Goal: Task Accomplishment & Management: Understand process/instructions

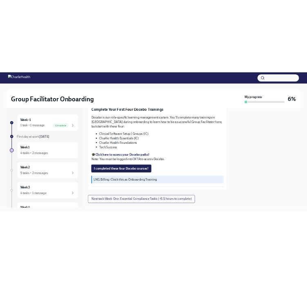
scroll to position [1108, 0]
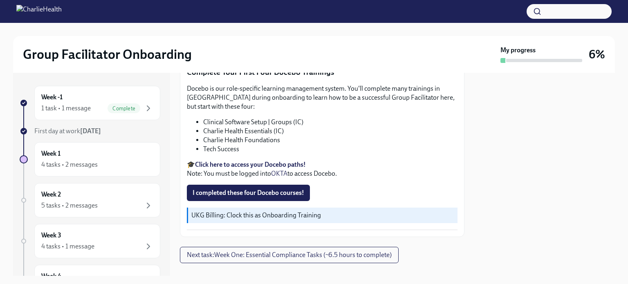
click at [244, 161] on strong "Click here to access your Docebo paths!" at bounding box center [250, 165] width 111 height 8
drag, startPoint x: 304, startPoint y: 113, endPoint x: 201, endPoint y: 110, distance: 102.6
click at [201, 118] on ul "Clinical Software Setup | Groups (IC) Charlie Health Essentials (IC) Charlie He…" at bounding box center [322, 136] width 270 height 36
copy li "Clinical Software Setup | Groups (IC)"
drag, startPoint x: 287, startPoint y: 118, endPoint x: 203, endPoint y: 116, distance: 83.4
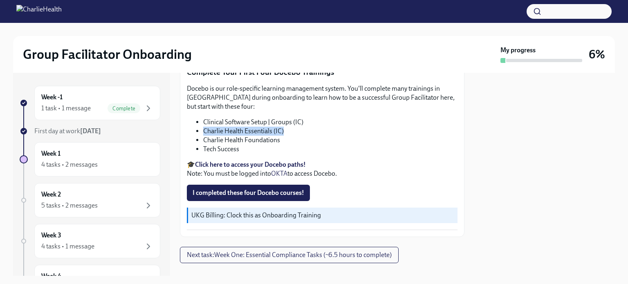
click at [203, 127] on li "Charlie Health Essentials (IC)" at bounding box center [330, 131] width 254 height 9
drag, startPoint x: 285, startPoint y: 129, endPoint x: 202, endPoint y: 130, distance: 82.5
click at [202, 130] on ul "Clinical Software Setup | Groups (IC) Charlie Health Essentials (IC) Charlie He…" at bounding box center [322, 136] width 270 height 36
drag, startPoint x: 248, startPoint y: 137, endPoint x: 201, endPoint y: 138, distance: 47.4
click at [201, 138] on ul "Clinical Software Setup | Groups (IC) Charlie Health Essentials (IC) Charlie He…" at bounding box center [322, 136] width 270 height 36
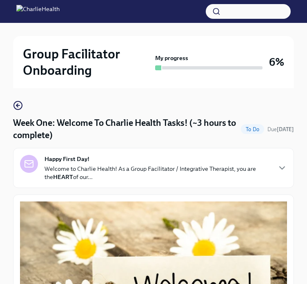
scroll to position [0, 0]
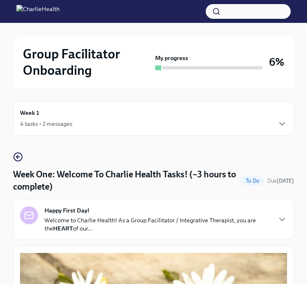
click at [31, 113] on h6 "Week 1" at bounding box center [29, 112] width 19 height 9
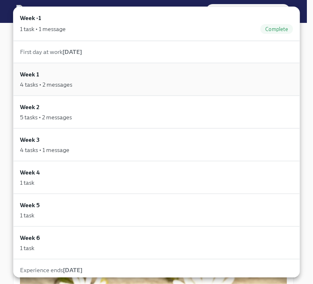
click at [70, 81] on div "4 tasks • 2 messages" at bounding box center [46, 84] width 52 height 8
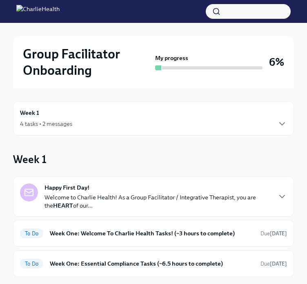
scroll to position [41, 0]
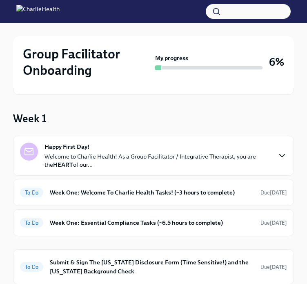
click at [286, 154] on icon "button" at bounding box center [282, 156] width 10 height 10
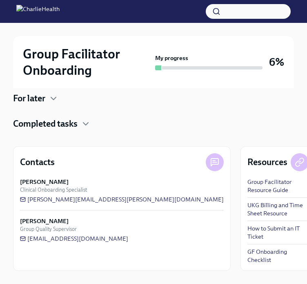
scroll to position [554, 0]
click at [76, 243] on span "[EMAIL_ADDRESS][DOMAIN_NAME]" at bounding box center [74, 239] width 108 height 8
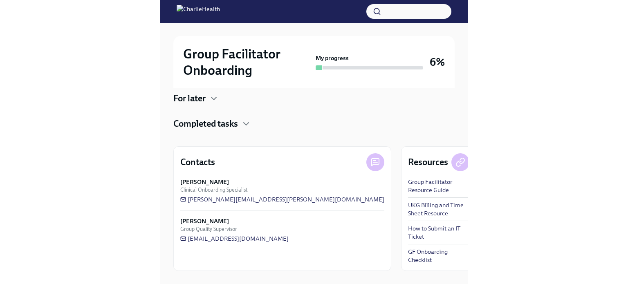
scroll to position [0, 0]
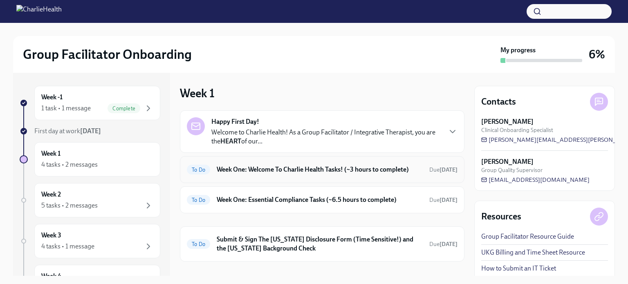
click at [275, 166] on h6 "Week One: Welcome To Charlie Health Tasks! (~3 hours to complete)" at bounding box center [320, 169] width 206 height 9
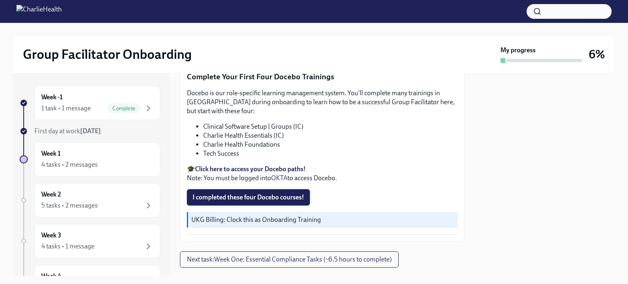
scroll to position [1108, 0]
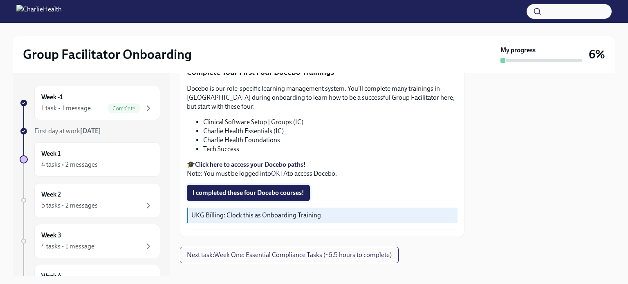
click at [256, 189] on span "I completed these four Docebo courses!" at bounding box center [248, 193] width 112 height 8
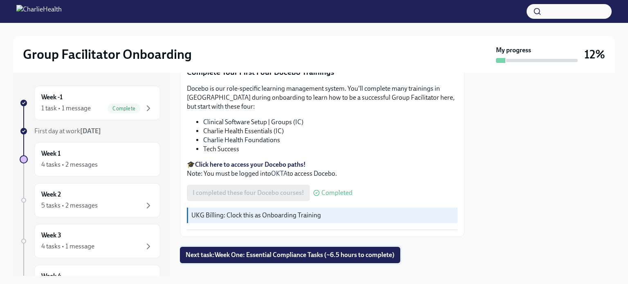
click at [284, 251] on span "Next task : Week One: Essential Compliance Tasks (~6.5 hours to complete)" at bounding box center [289, 255] width 209 height 8
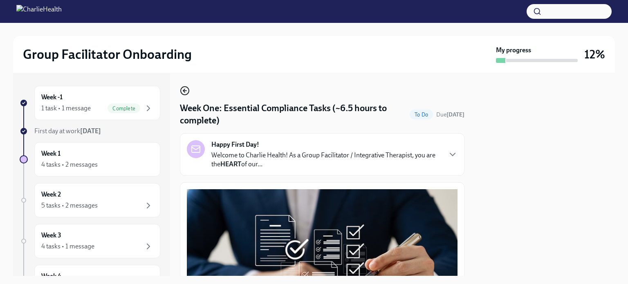
click at [184, 94] on icon "button" at bounding box center [185, 91] width 10 height 10
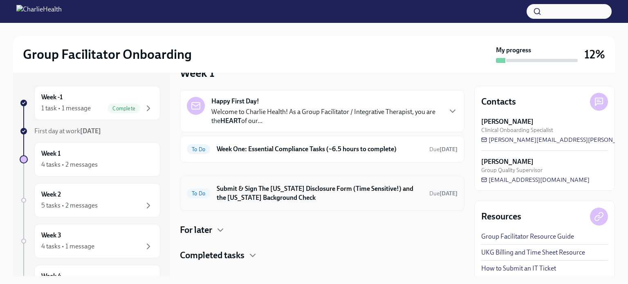
scroll to position [31, 0]
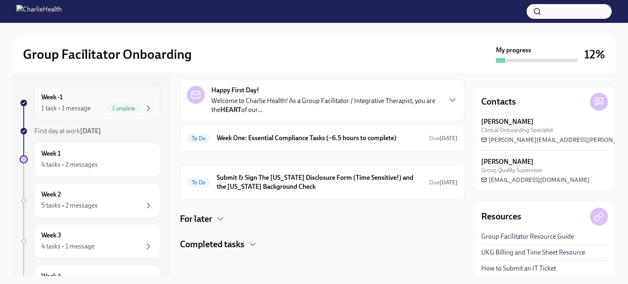
click at [89, 103] on div "Week -1 1 task • 1 message Complete" at bounding box center [97, 103] width 112 height 20
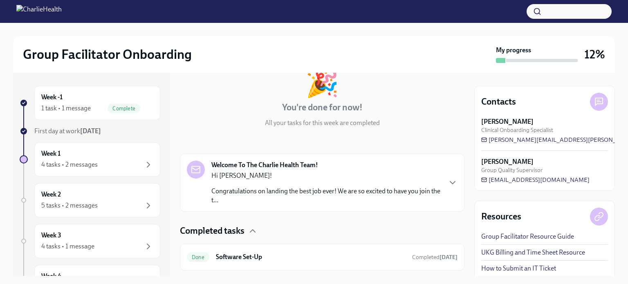
scroll to position [74, 0]
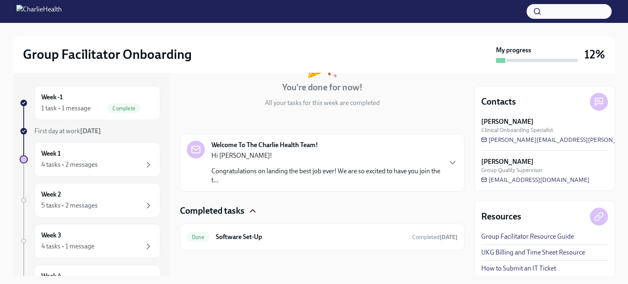
click at [252, 207] on icon "button" at bounding box center [253, 211] width 10 height 10
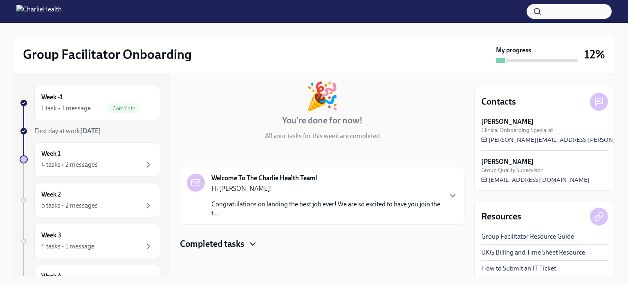
click at [251, 246] on icon "button" at bounding box center [253, 244] width 10 height 10
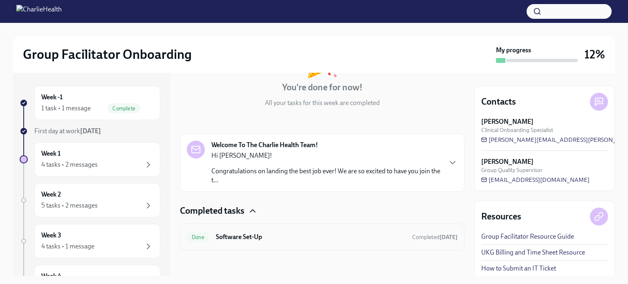
click at [280, 230] on div "Done Software Set-Up Completed [DATE]" at bounding box center [322, 236] width 270 height 13
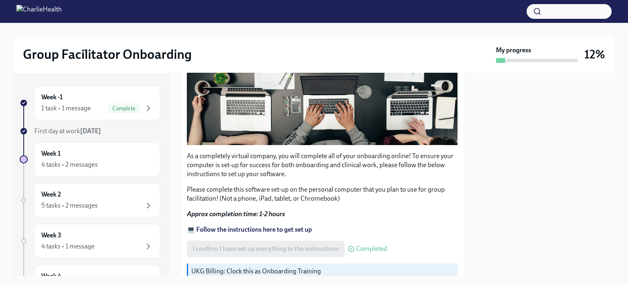
scroll to position [288, 0]
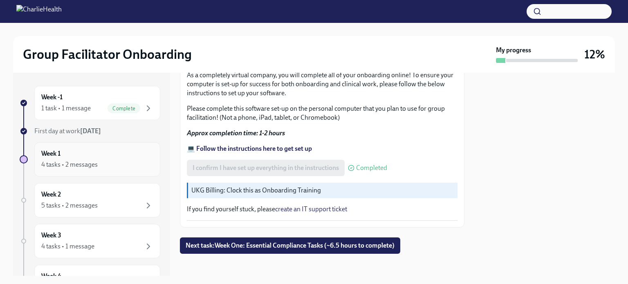
click at [73, 149] on div "Week 1 4 tasks • 2 messages" at bounding box center [97, 159] width 112 height 20
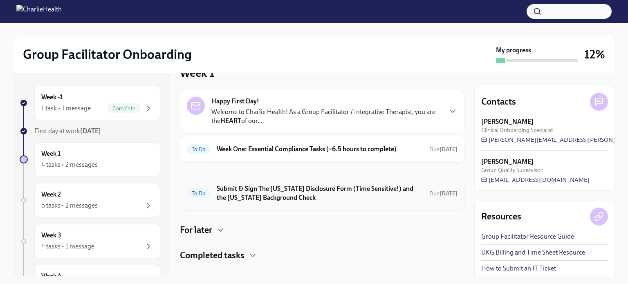
scroll to position [31, 0]
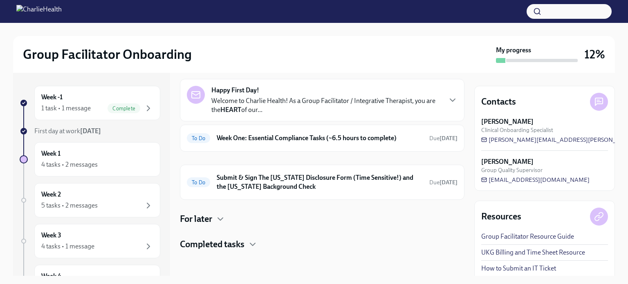
click at [230, 242] on h4 "Completed tasks" at bounding box center [212, 244] width 65 height 12
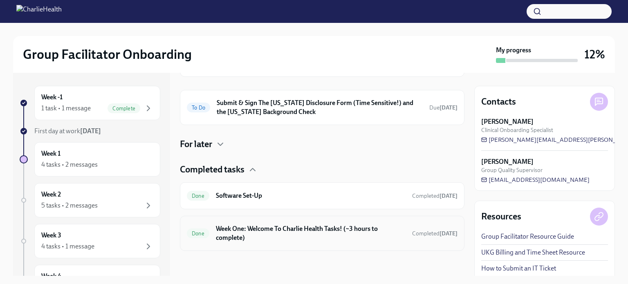
click at [286, 227] on h6 "Week One: Welcome To Charlie Health Tasks! (~3 hours to complete)" at bounding box center [311, 233] width 190 height 18
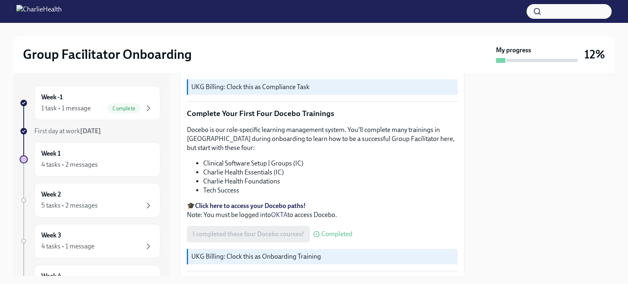
scroll to position [1108, 0]
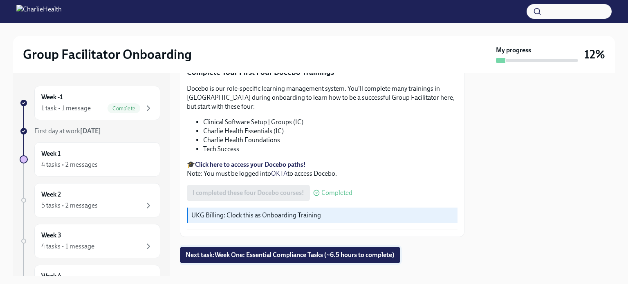
click at [294, 247] on button "Next task : Week One: Essential Compliance Tasks (~6.5 hours to complete)" at bounding box center [290, 255] width 220 height 16
